Goal: Task Accomplishment & Management: Use online tool/utility

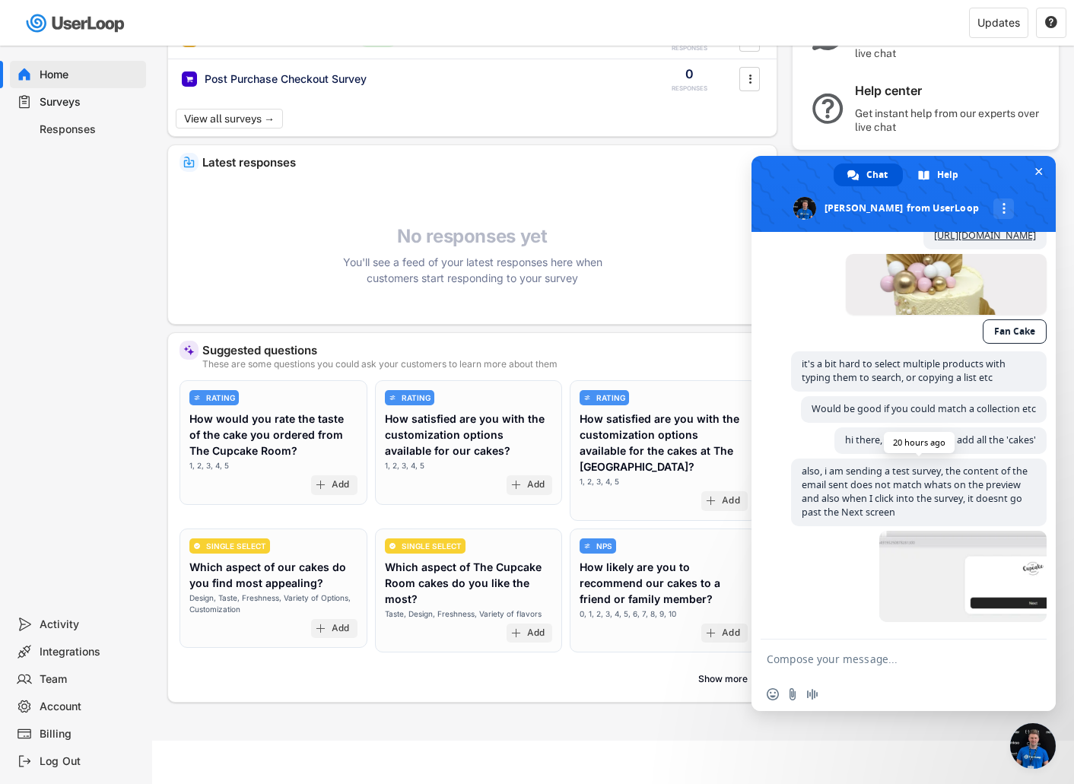
scroll to position [1922, 0]
type textarea "Hello?"
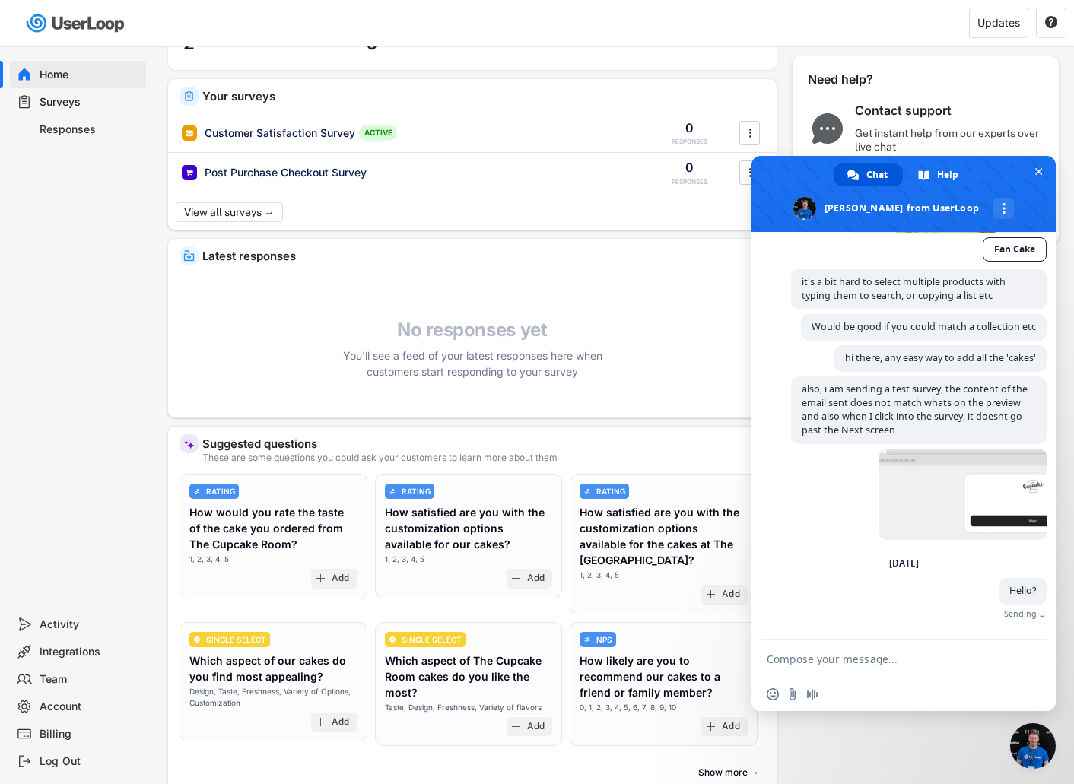
scroll to position [0, 0]
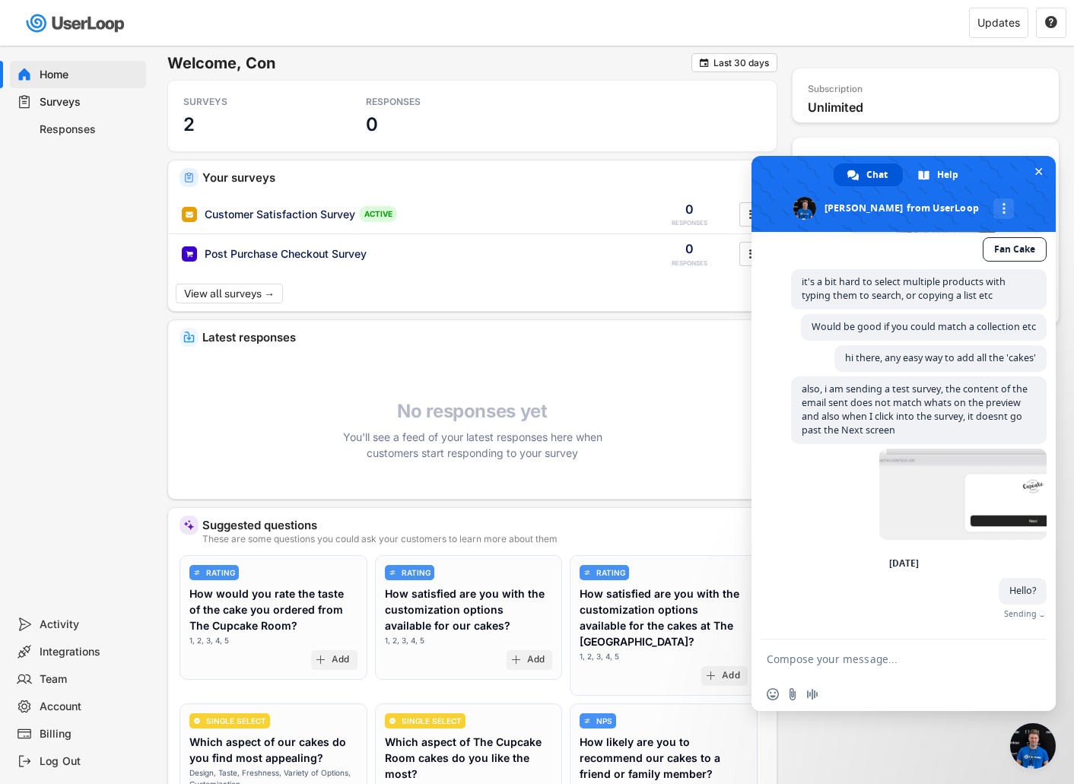
click at [100, 104] on div "Surveys" at bounding box center [90, 102] width 100 height 14
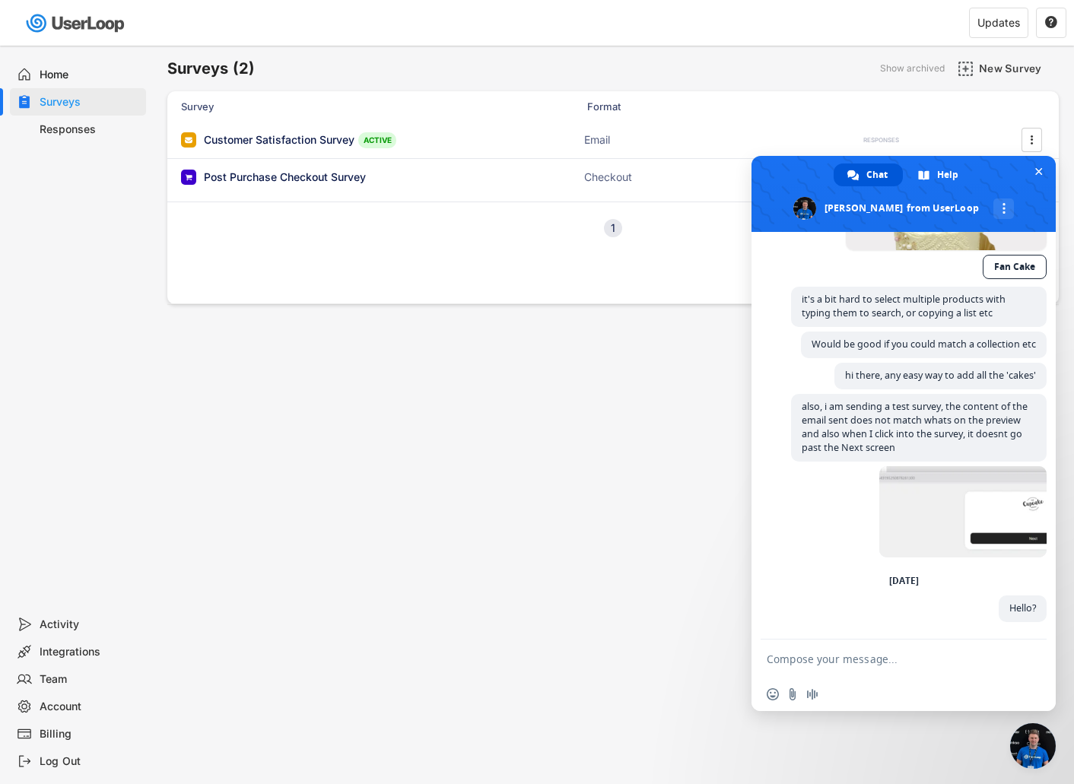
scroll to position [1987, 0]
click at [1046, 169] on span "Close chat" at bounding box center [1038, 171] width 16 height 16
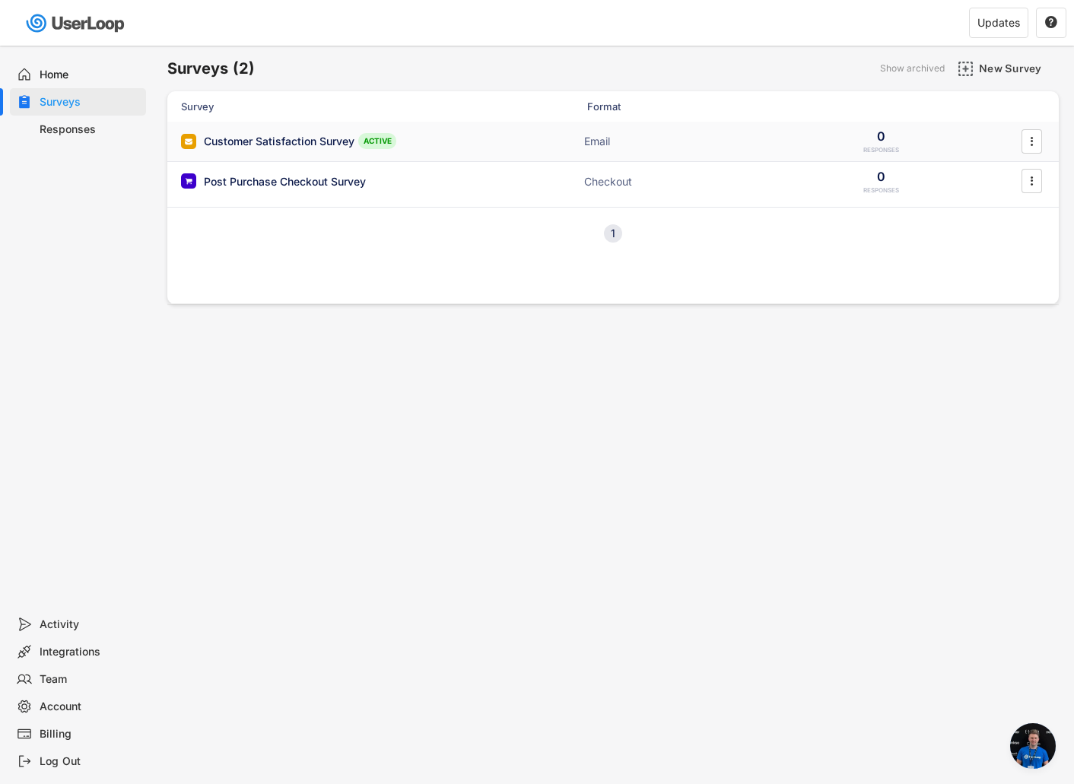
click at [308, 138] on div "Customer Satisfaction Survey" at bounding box center [279, 141] width 151 height 15
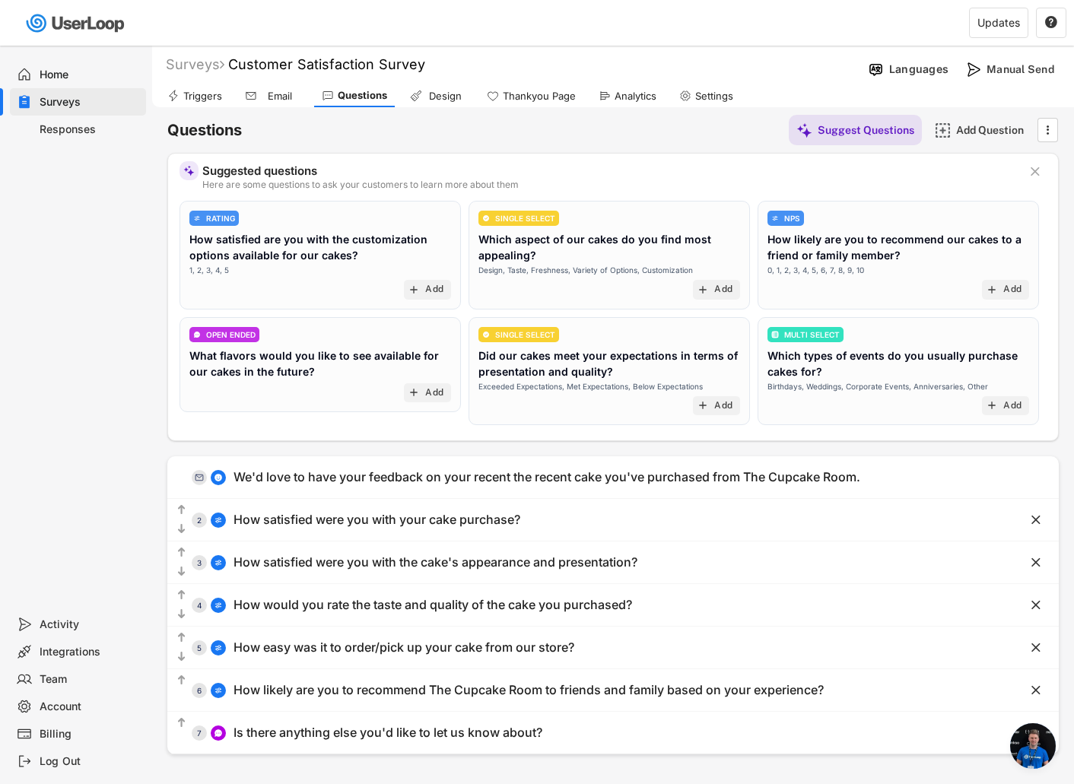
click at [275, 100] on div "Email" at bounding box center [280, 96] width 38 height 13
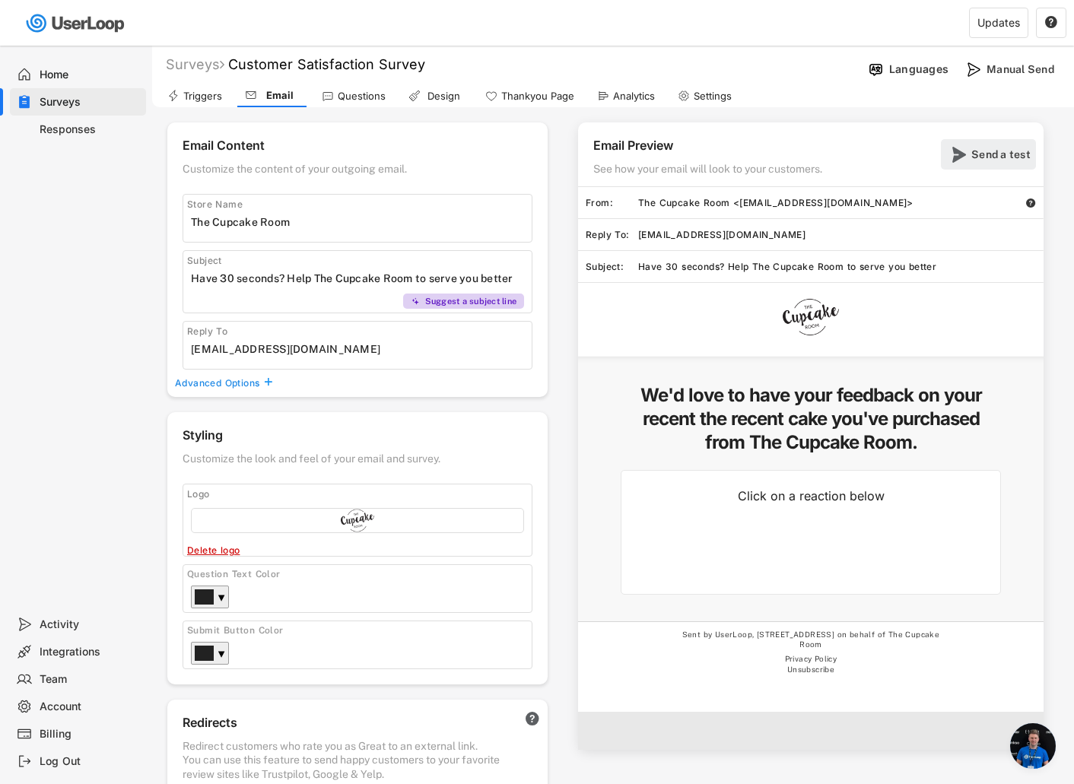
click at [1010, 163] on div "Send a test" at bounding box center [1001, 154] width 61 height 30
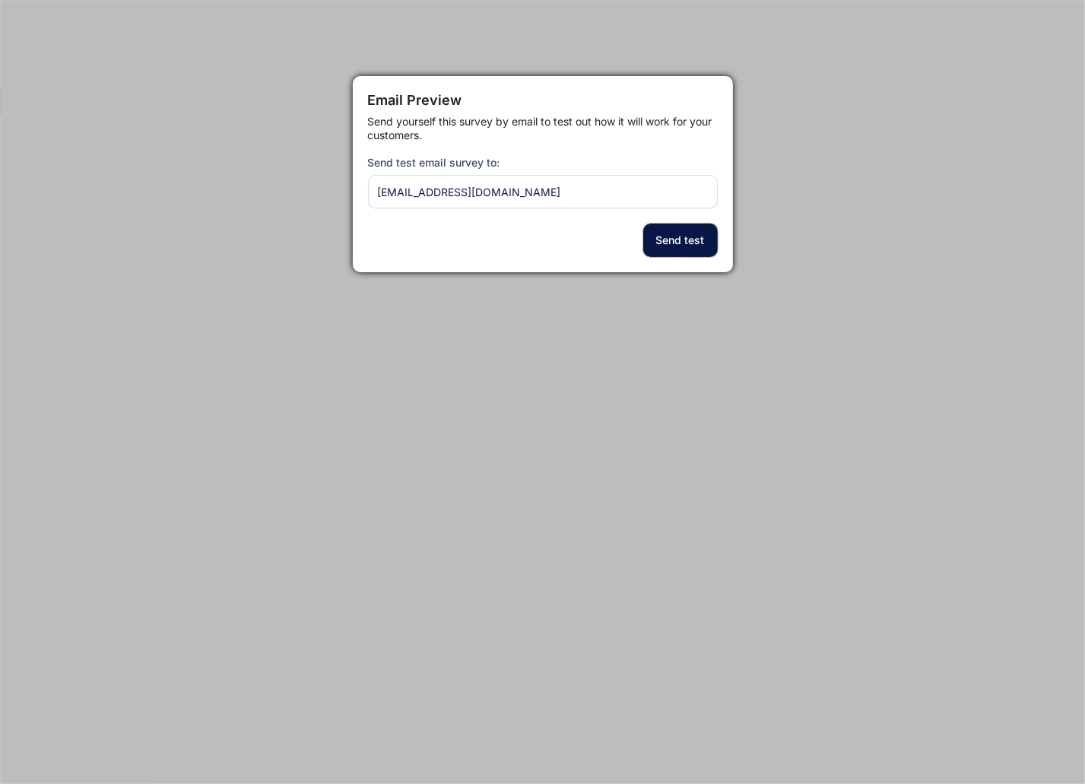
click at [675, 239] on button "Send test" at bounding box center [680, 240] width 75 height 33
click at [682, 243] on button "Send test" at bounding box center [680, 240] width 75 height 33
